Goal: Transaction & Acquisition: Book appointment/travel/reservation

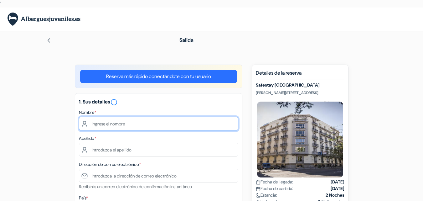
click at [127, 127] on input "text" at bounding box center [158, 123] width 159 height 14
type input "[PERSON_NAME]"
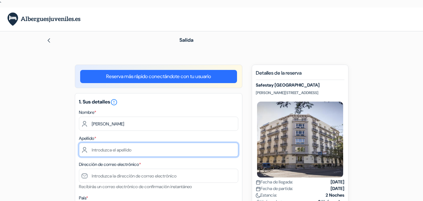
type input "[PERSON_NAME]"
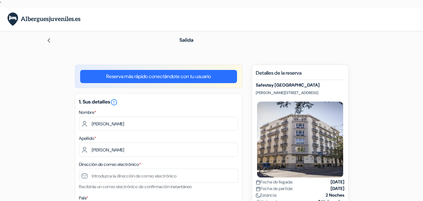
type input "644 256 53"
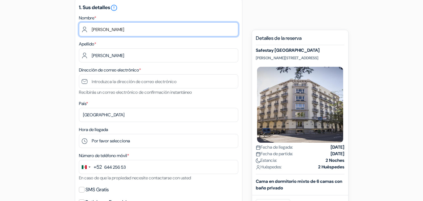
scroll to position [95, 0]
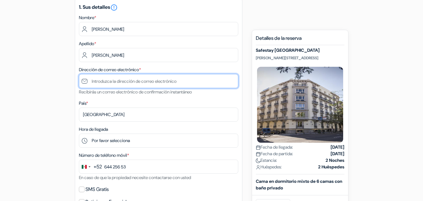
click at [129, 85] on input "text" at bounding box center [158, 81] width 159 height 14
type input "[EMAIL_ADDRESS][DOMAIN_NAME]"
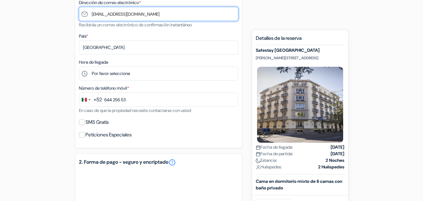
scroll to position [163, 0]
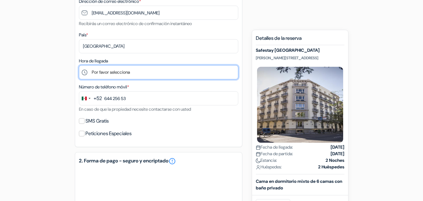
click at [123, 73] on select "Por favor selecciona 1:00 2:00 3:00 4:00 5:00 6:00 7:00 8:00 9:00 10:00 11:00 1…" at bounding box center [158, 72] width 159 height 14
select select "23"
click at [79, 65] on select "Por favor selecciona 1:00 2:00 3:00 4:00 5:00 6:00 7:00 8:00 9:00 10:00 11:00 1…" at bounding box center [158, 72] width 159 height 14
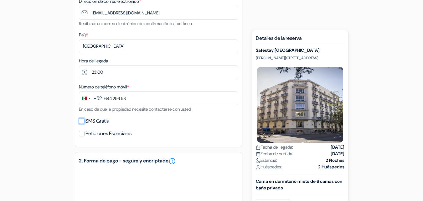
click at [82, 119] on input "SMS Gratis" at bounding box center [82, 121] width 6 height 6
checkbox input "true"
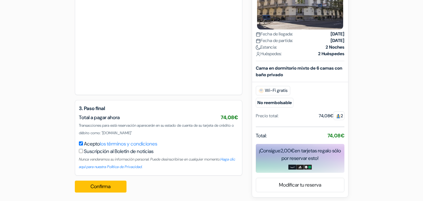
scroll to position [462, 0]
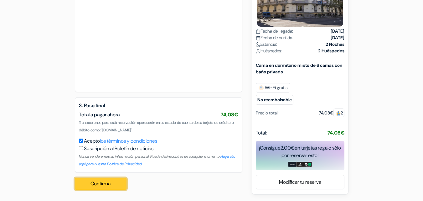
click at [114, 185] on button "Confirma Loading..." at bounding box center [101, 183] width 52 height 12
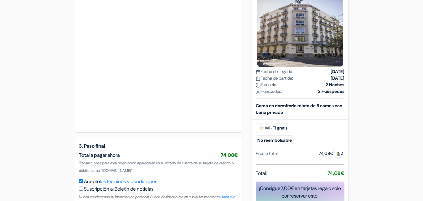
scroll to position [469, 0]
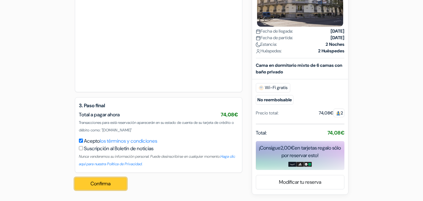
click at [93, 183] on button "Confirma Loading..." at bounding box center [101, 183] width 52 height 12
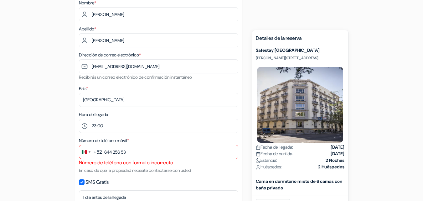
scroll to position [118, 0]
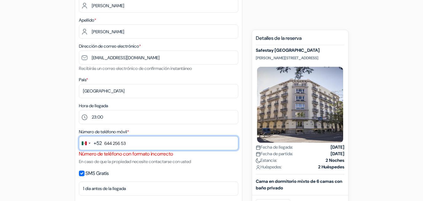
click at [182, 139] on input "644 256 53" at bounding box center [158, 143] width 159 height 14
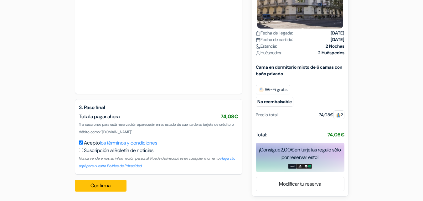
scroll to position [469, 0]
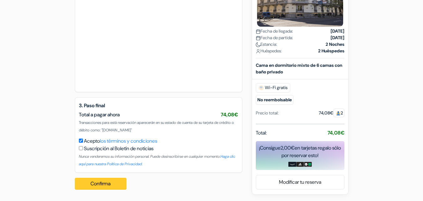
type input "[PHONE_NUMBER]"
click at [95, 182] on button "Confirma Loading..." at bounding box center [101, 183] width 52 height 12
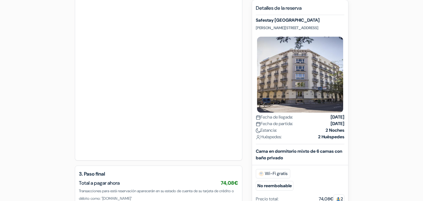
scroll to position [479, 0]
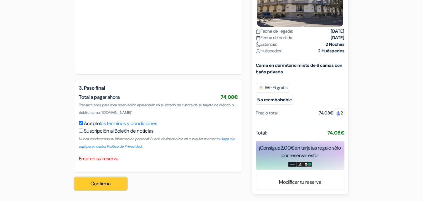
click at [113, 182] on button "Confirma Loading..." at bounding box center [101, 183] width 52 height 12
